Goal: Information Seeking & Learning: Learn about a topic

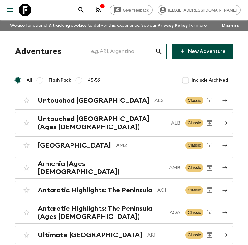
click at [137, 43] on input "text" at bounding box center [121, 51] width 68 height 17
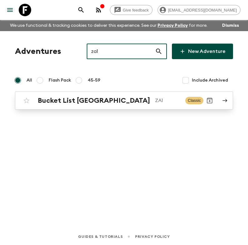
type input "za1"
click at [162, 99] on p "ZA1" at bounding box center [167, 100] width 25 height 7
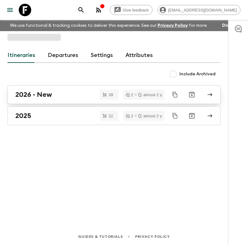
click at [57, 94] on div "Itineraries Departures Settings Attributes Include Archived 2026 - New 39 2 alm…" at bounding box center [114, 121] width 228 height 180
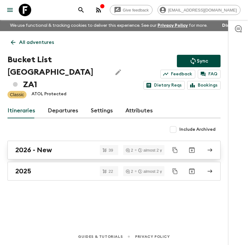
click at [63, 146] on div "2026 - New" at bounding box center [108, 150] width 186 height 8
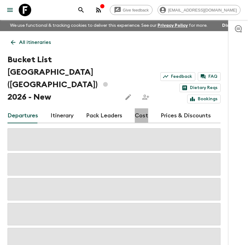
click at [138, 109] on link "Cost" at bounding box center [141, 116] width 13 height 15
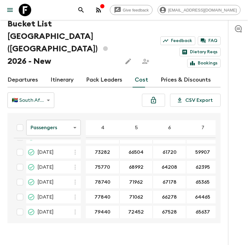
scroll to position [510, 0]
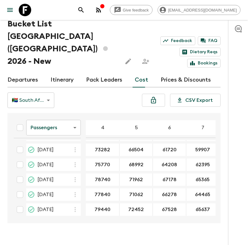
click at [47, 83] on body "Give feedback [EMAIL_ADDRESS][DOMAIN_NAME] We use functional & tracking cookies…" at bounding box center [124, 111] width 248 height 294
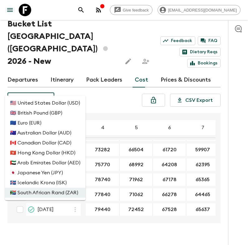
click at [45, 105] on li "🇺🇸 United States Dollar (USD)" at bounding box center [45, 103] width 80 height 10
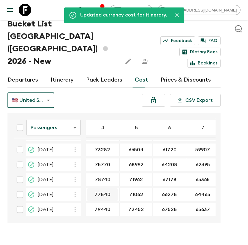
scroll to position [481, 0]
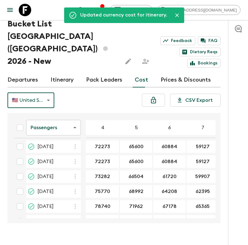
click at [46, 90] on body "Give feedback [EMAIL_ADDRESS][DOMAIN_NAME] We use functional & tracking cookies…" at bounding box center [124, 111] width 248 height 294
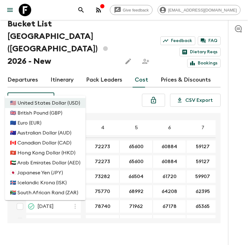
click at [51, 196] on li "🇿🇦 South African Rand (ZAR)" at bounding box center [45, 193] width 80 height 10
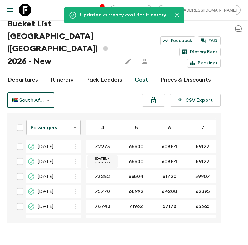
scroll to position [510, 0]
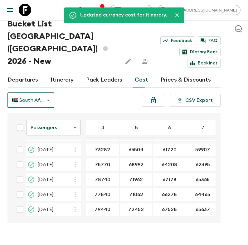
click at [66, 118] on body "Give feedback [EMAIL_ADDRESS][DOMAIN_NAME] We use functional & tracking cookies…" at bounding box center [124, 111] width 248 height 294
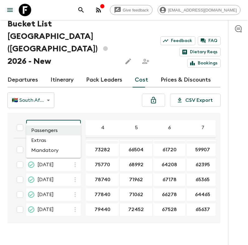
click at [55, 139] on li "Extras" at bounding box center [53, 141] width 55 height 10
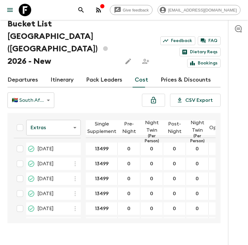
click at [69, 116] on body "Give feedback [EMAIL_ADDRESS][DOMAIN_NAME] We use functional & tracking cookies…" at bounding box center [124, 111] width 248 height 294
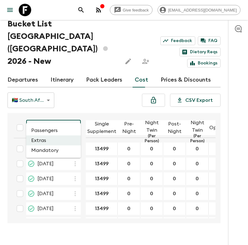
click at [48, 151] on li "Mandatory" at bounding box center [53, 151] width 55 height 10
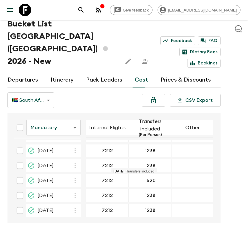
scroll to position [491, 0]
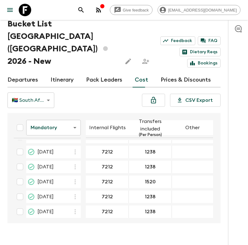
click at [47, 90] on body "Give feedback [EMAIL_ADDRESS][DOMAIN_NAME] We use functional & tracking cookies…" at bounding box center [124, 111] width 248 height 294
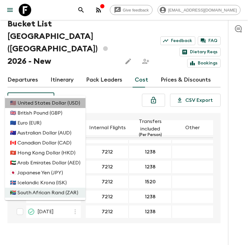
click at [48, 107] on li "🇺🇸 United States Dollar (USD)" at bounding box center [45, 103] width 80 height 10
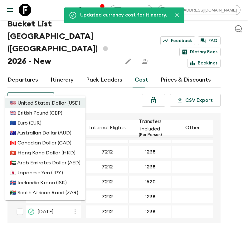
click at [44, 92] on body "Give feedback [EMAIL_ADDRESS][DOMAIN_NAME] We use functional & tracking cookies…" at bounding box center [124, 111] width 248 height 294
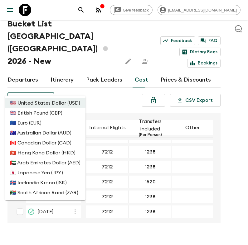
click at [47, 194] on li "🇿🇦 South African Rand (ZAR)" at bounding box center [45, 193] width 80 height 10
type input "ZAR"
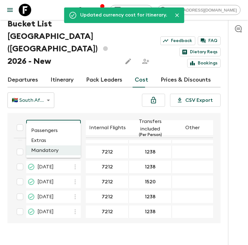
click at [63, 120] on body "Give feedback [EMAIL_ADDRESS][DOMAIN_NAME] We use functional & tracking cookies…" at bounding box center [124, 111] width 248 height 294
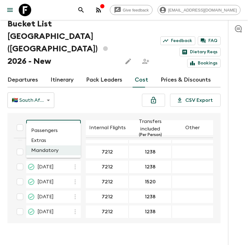
click at [42, 135] on li "Passengers" at bounding box center [53, 131] width 55 height 10
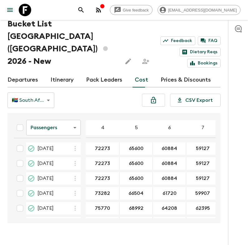
scroll to position [510, 0]
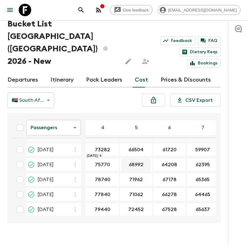
drag, startPoint x: 99, startPoint y: 148, endPoint x: 125, endPoint y: 148, distance: 26.5
